Goal: Task Accomplishment & Management: Manage account settings

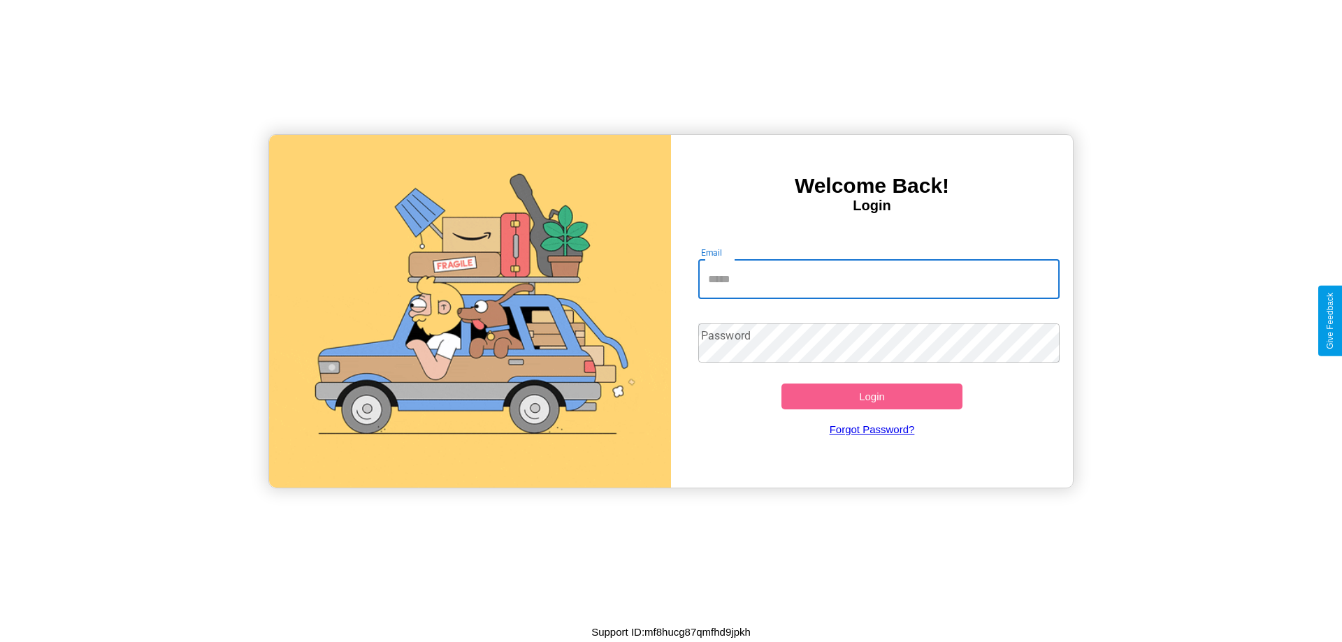
click at [878, 279] on input "Email" at bounding box center [879, 279] width 362 height 39
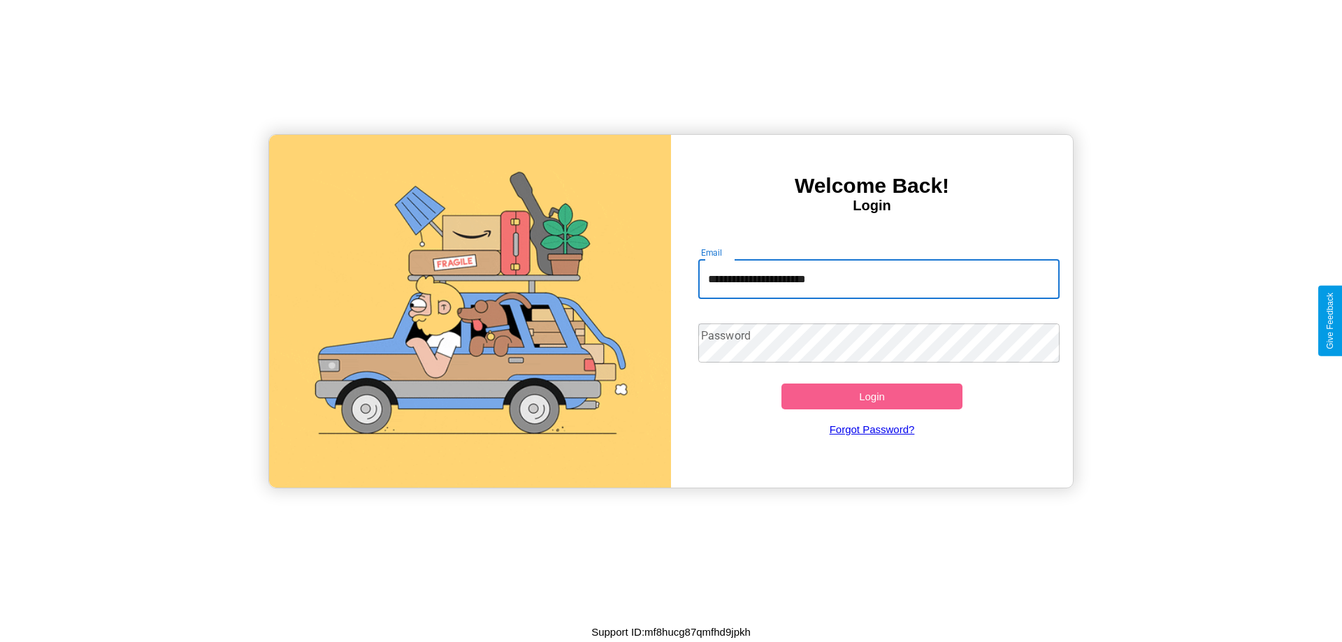
type input "**********"
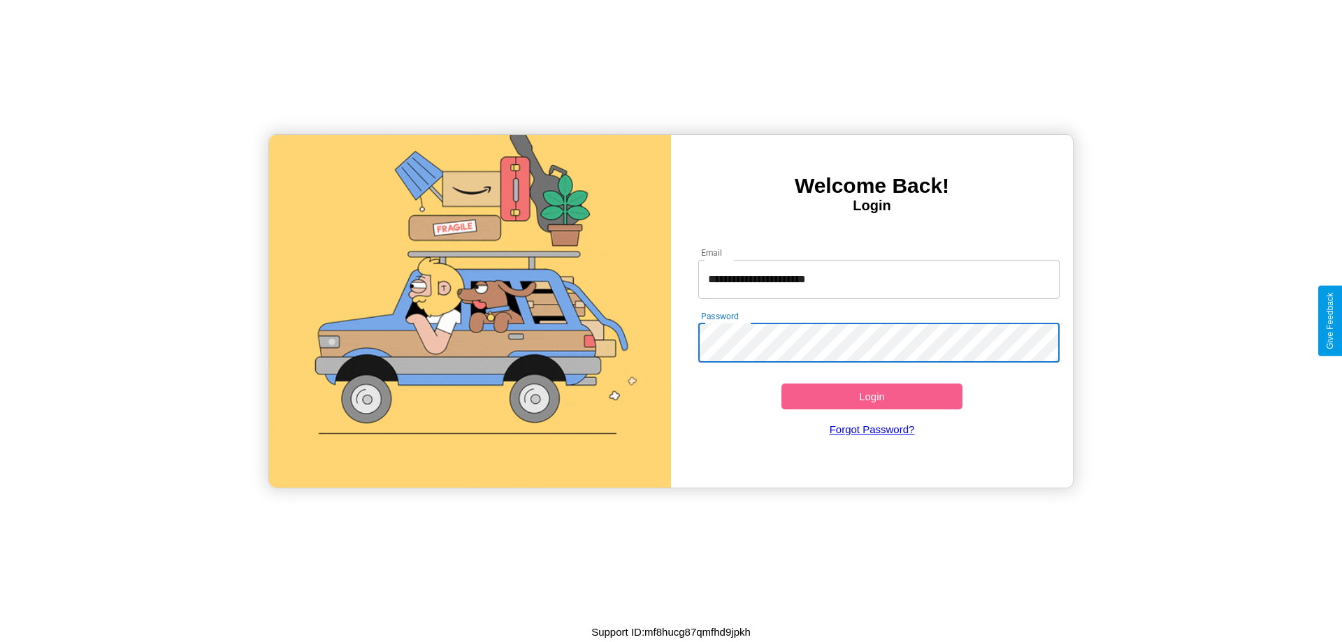
click at [871, 396] on button "Login" at bounding box center [871, 397] width 181 height 26
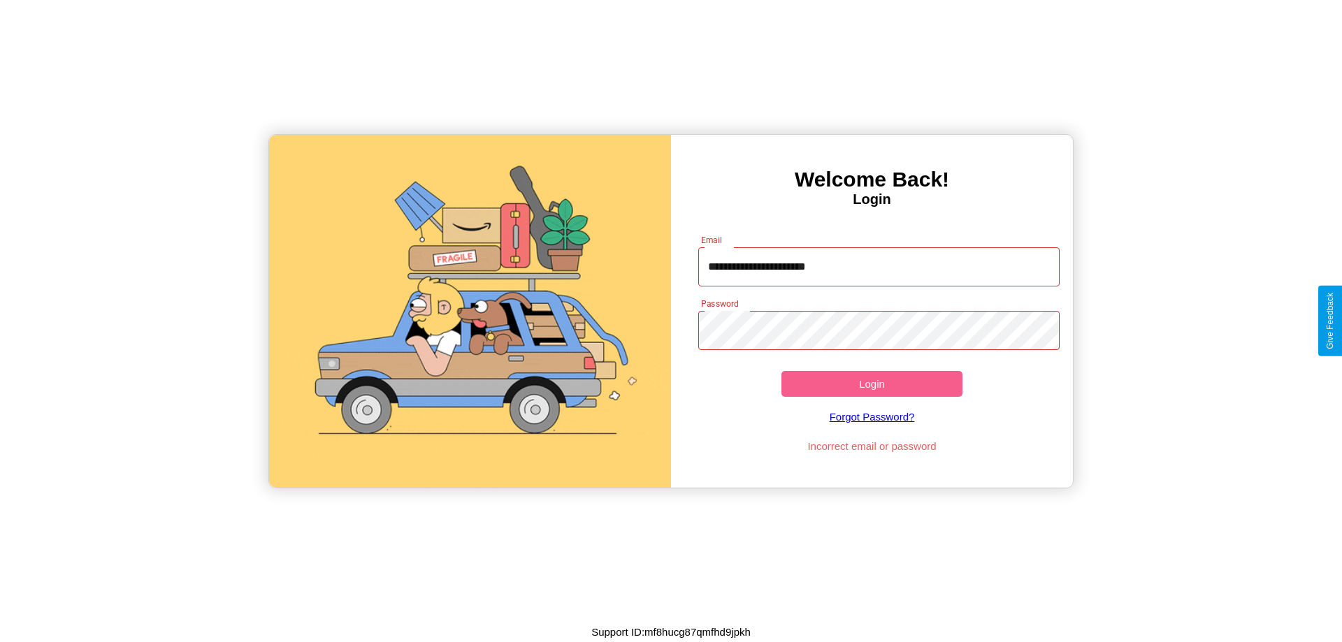
click at [871, 384] on button "Login" at bounding box center [871, 384] width 181 height 26
